Goal: Task Accomplishment & Management: Manage account settings

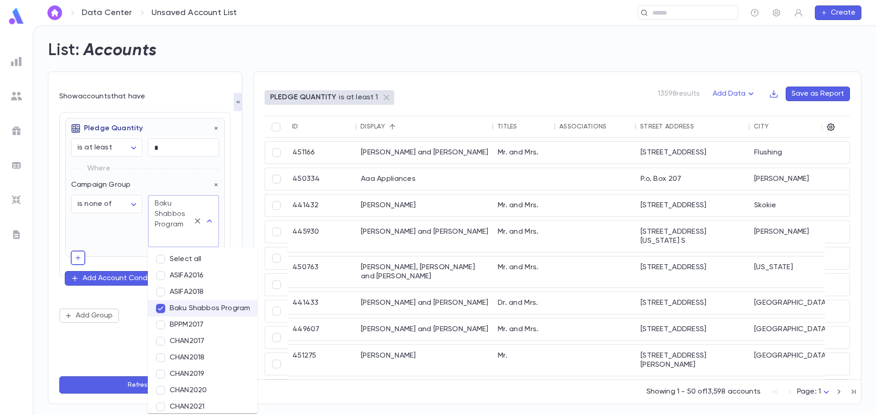
click at [120, 387] on button "Refresh List" at bounding box center [144, 385] width 171 height 17
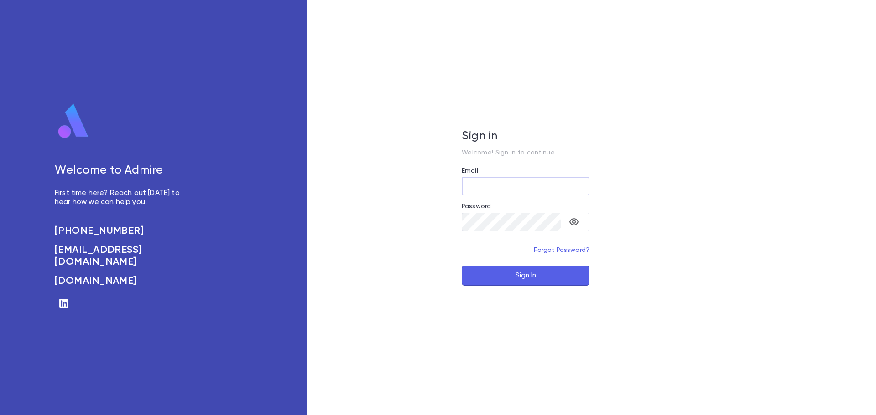
type input "**********"
click at [524, 269] on button "Sign In" at bounding box center [526, 276] width 128 height 20
type input "**********"
click at [525, 280] on button "Sign In" at bounding box center [526, 276] width 128 height 20
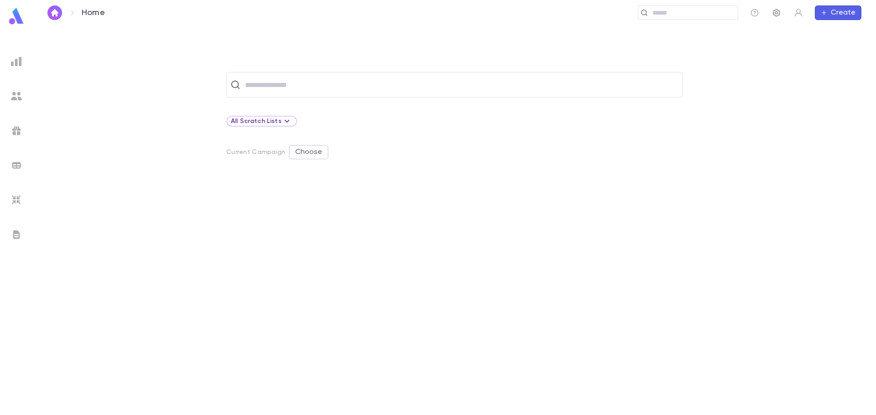
click at [779, 14] on icon "button" at bounding box center [776, 13] width 7 height 8
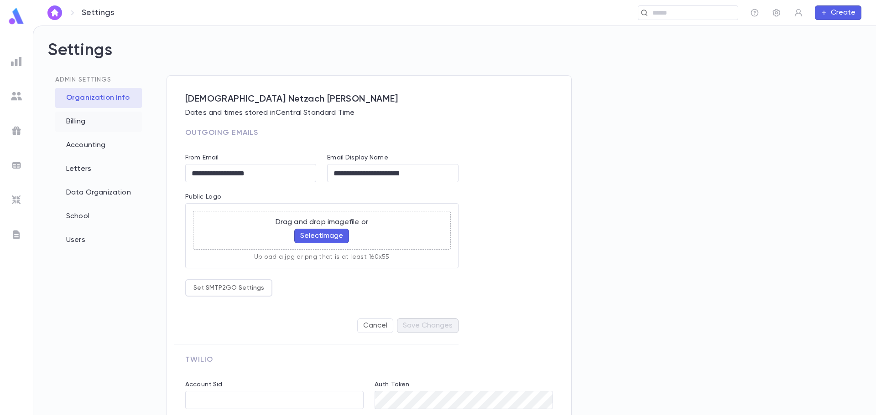
click at [83, 123] on div "Billing" at bounding box center [98, 122] width 87 height 20
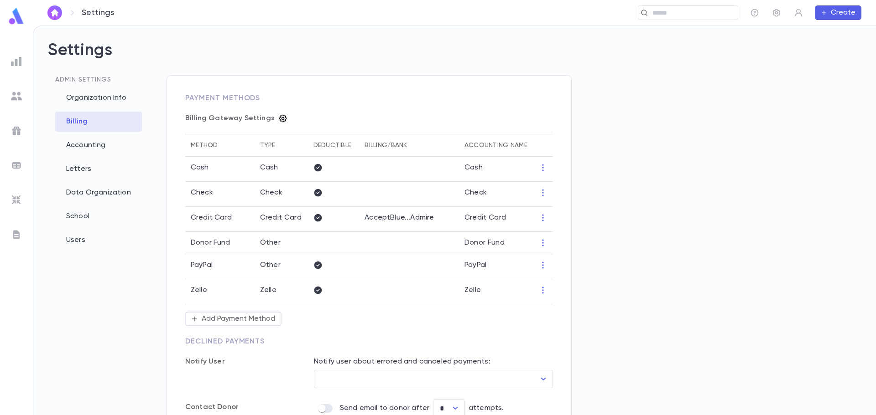
click at [278, 119] on icon "button" at bounding box center [282, 118] width 9 height 9
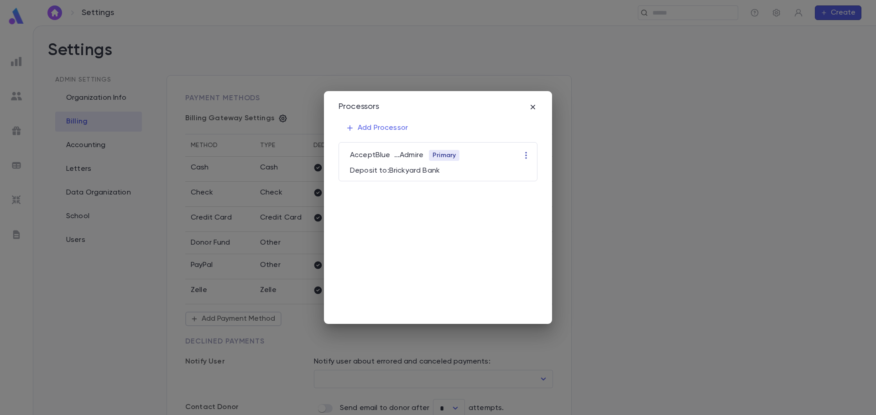
click at [525, 156] on icon "button" at bounding box center [525, 155] width 9 height 9
click at [530, 175] on li "Edit" at bounding box center [535, 173] width 28 height 15
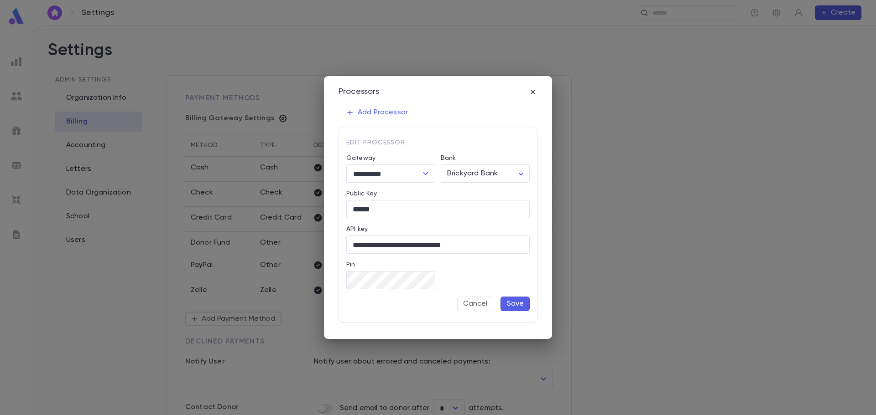
click at [519, 302] on button "Save" at bounding box center [514, 304] width 29 height 15
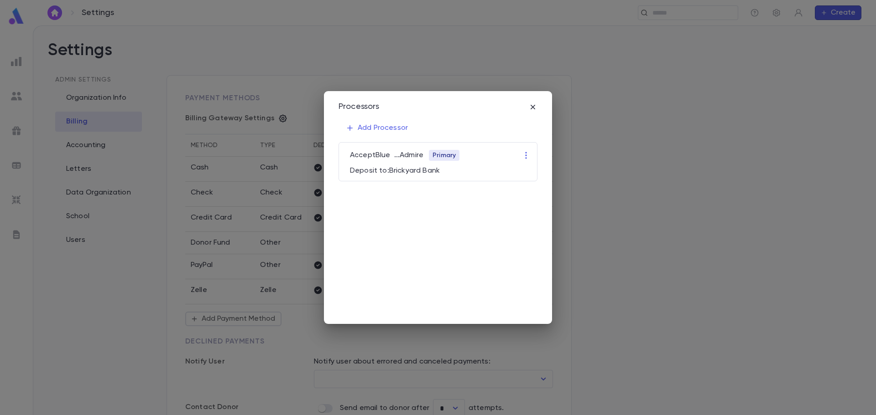
click at [533, 104] on icon "button" at bounding box center [532, 107] width 9 height 9
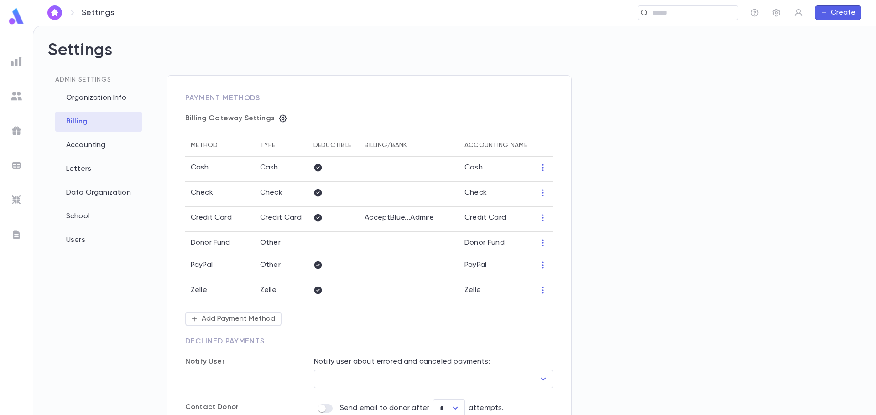
click at [831, 13] on button "Create" at bounding box center [838, 12] width 47 height 15
click at [831, 57] on li "Payment" at bounding box center [840, 59] width 47 height 15
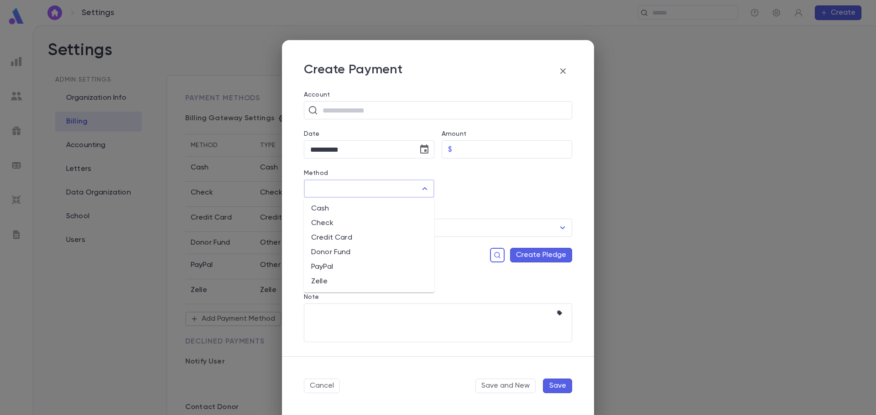
click at [354, 187] on input "Method" at bounding box center [362, 188] width 109 height 17
click at [338, 241] on li "Credit Card" at bounding box center [369, 238] width 130 height 15
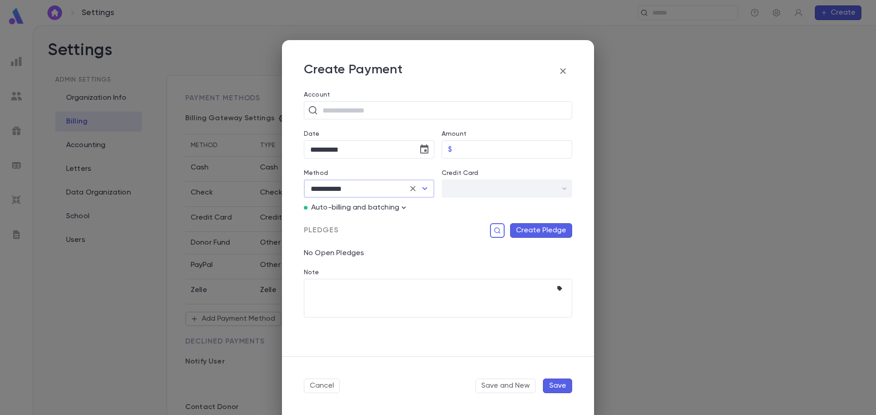
type input "**********"
click at [561, 71] on icon "button" at bounding box center [562, 71] width 11 height 11
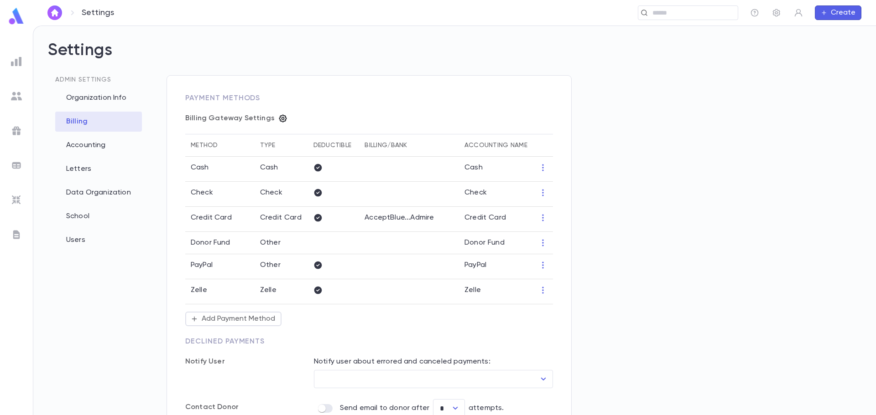
click at [278, 117] on icon "button" at bounding box center [282, 118] width 9 height 9
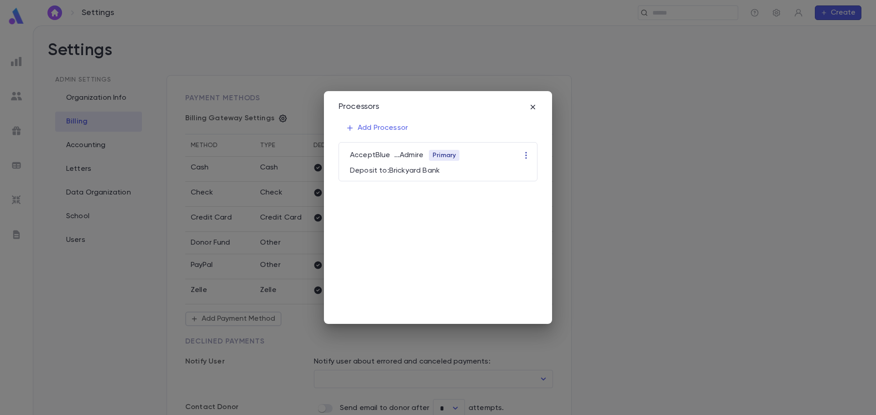
click at [525, 156] on icon "button" at bounding box center [525, 155] width 9 height 9
click at [529, 171] on li "Edit" at bounding box center [535, 173] width 28 height 15
